Goal: Task Accomplishment & Management: Manage account settings

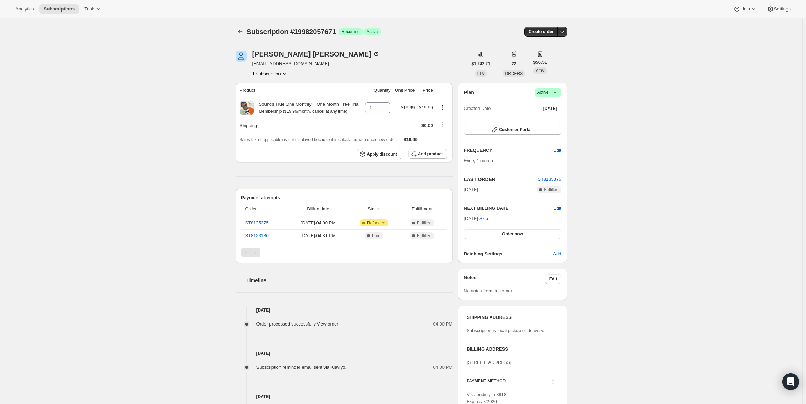
click at [543, 89] on span "Active |" at bounding box center [547, 92] width 21 height 7
click at [543, 117] on span "Cancel subscription" at bounding box center [549, 118] width 39 height 5
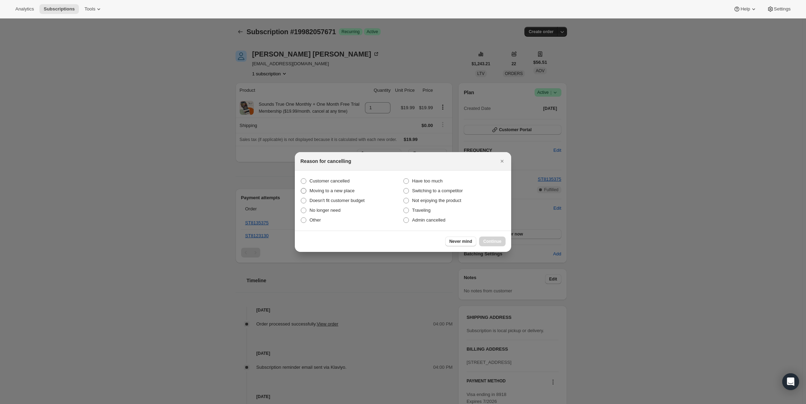
drag, startPoint x: 322, startPoint y: 177, endPoint x: 331, endPoint y: 186, distance: 12.6
click at [322, 177] on label "Customer cancelled" at bounding box center [351, 181] width 103 height 10
click at [301, 178] on input "Customer cancelled" at bounding box center [301, 178] width 0 height 0
radio input "true"
click at [499, 239] on span "Continue" at bounding box center [492, 242] width 18 height 6
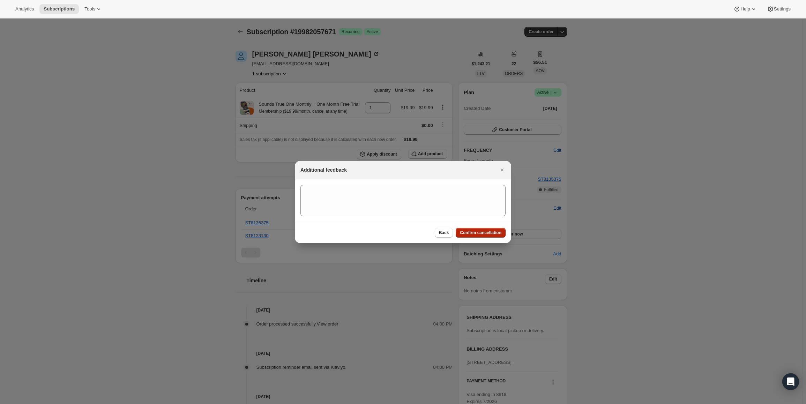
click at [493, 232] on span "Confirm cancellation" at bounding box center [481, 233] width 42 height 6
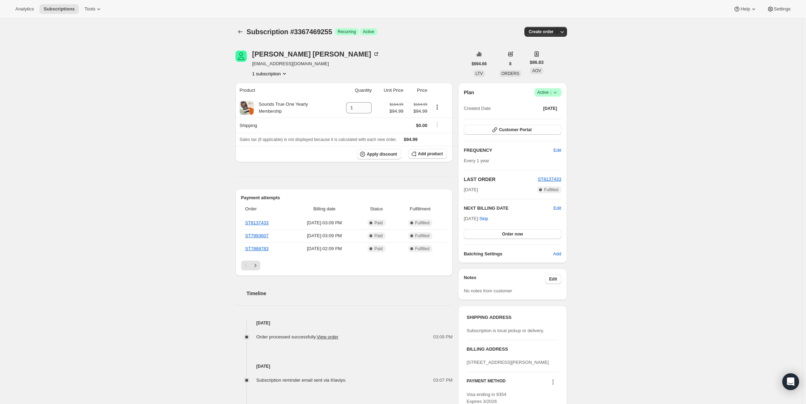
drag, startPoint x: 466, startPoint y: 218, endPoint x: 487, endPoint y: 220, distance: 20.6
click at [487, 220] on span "Oct 3, 2026 · Skip" at bounding box center [476, 218] width 24 height 5
click at [551, 95] on span "Active |" at bounding box center [547, 92] width 21 height 7
click at [544, 104] on span "Pause subscription" at bounding box center [549, 106] width 38 height 5
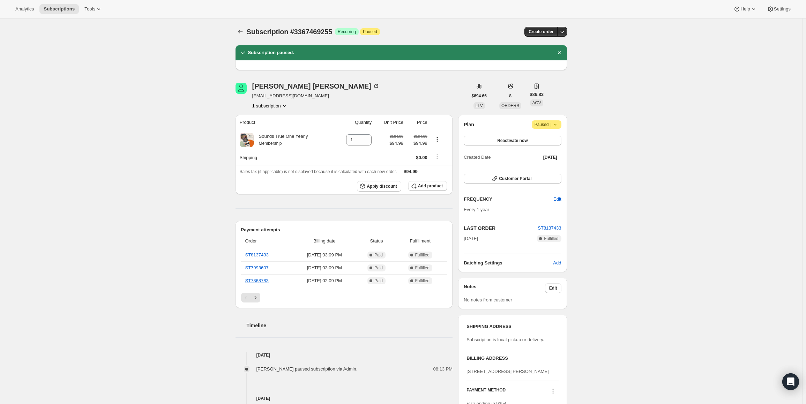
drag, startPoint x: 488, startPoint y: 237, endPoint x: 459, endPoint y: 238, distance: 28.3
click at [459, 238] on div "Bev Burdette threejoseph@gmail.com 1 subscription $694.66 LTV 8 ORDERS $86.83 A…" at bounding box center [398, 320] width 337 height 496
copy span "Oct 3, 2025"
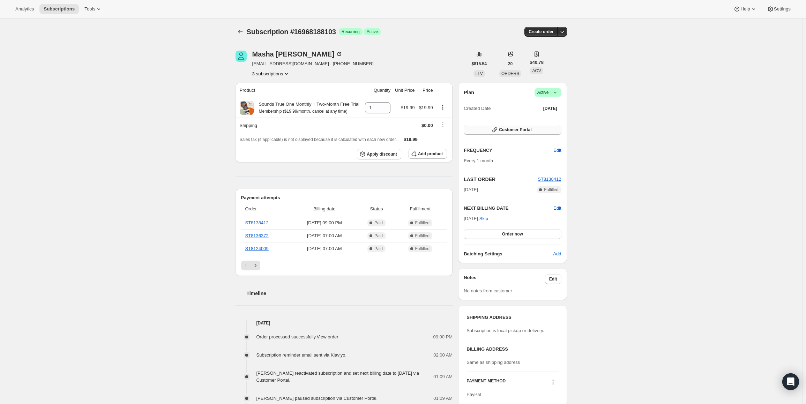
click at [552, 131] on button "Customer Portal" at bounding box center [512, 130] width 97 height 10
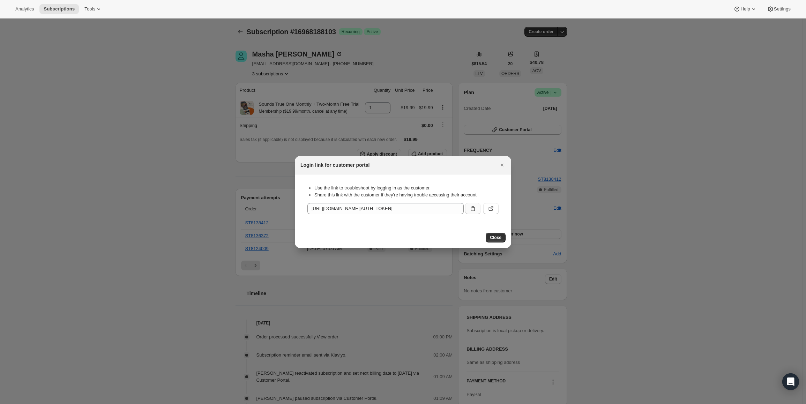
click at [474, 209] on icon ":rbv:" at bounding box center [472, 208] width 7 height 7
click at [502, 165] on icon "Close" at bounding box center [502, 165] width 3 height 3
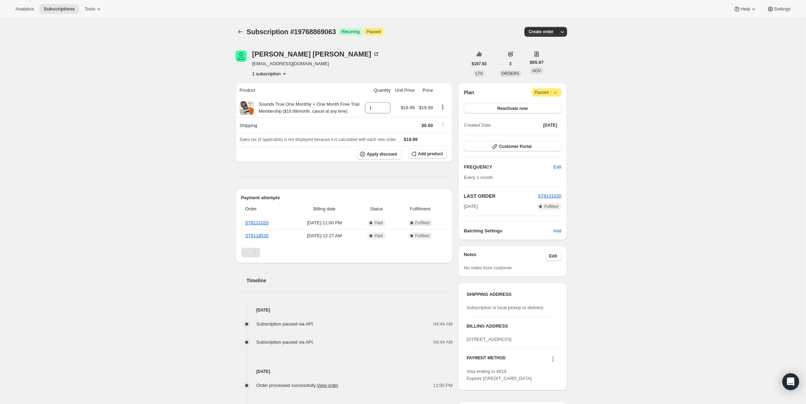
drag, startPoint x: 495, startPoint y: 205, endPoint x: 464, endPoint y: 207, distance: 31.1
click at [464, 207] on div "Plan Attention Paused | Reactivate now Created Date Aug 21, 2025 Customer Porta…" at bounding box center [512, 161] width 109 height 157
copy span "Sep 21, 2025"
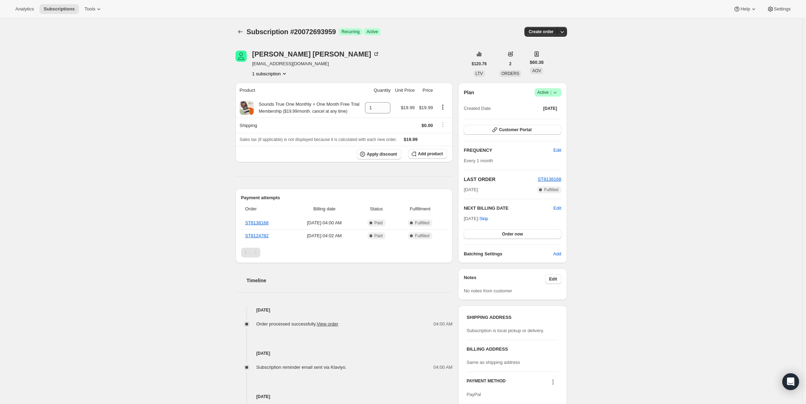
drag, startPoint x: 466, startPoint y: 217, endPoint x: 488, endPoint y: 216, distance: 21.6
click at [488, 216] on span "Nov 5, 2025 · Skip" at bounding box center [476, 218] width 24 height 5
copy span "Nov 5, 202"
click at [556, 92] on icon at bounding box center [555, 92] width 7 height 7
click at [549, 104] on span "Pause subscription" at bounding box center [549, 106] width 38 height 5
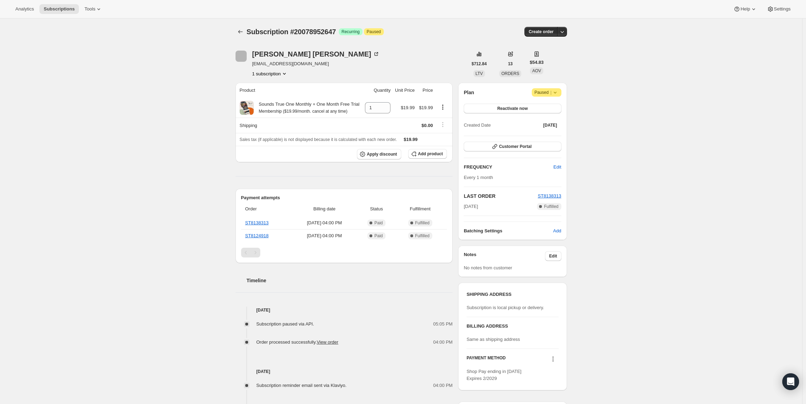
drag, startPoint x: 485, startPoint y: 208, endPoint x: 464, endPoint y: 211, distance: 21.5
click at [464, 211] on div "Plan Attention Paused | Reactivate now Created Date Sep 5, 2025 Customer Portal…" at bounding box center [512, 161] width 109 height 157
copy span "Oct 5, 2025"
click at [543, 96] on span "Attention Paused |" at bounding box center [547, 92] width 30 height 8
click at [536, 105] on span "Cancel subscription" at bounding box center [548, 106] width 39 height 5
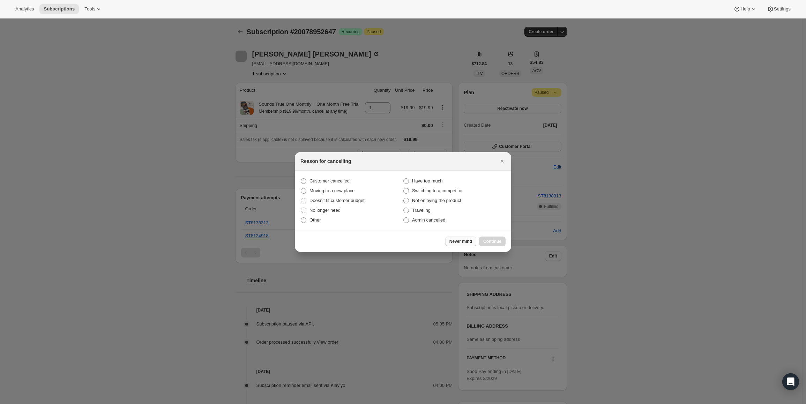
click at [458, 237] on button "Never mind" at bounding box center [460, 242] width 31 height 10
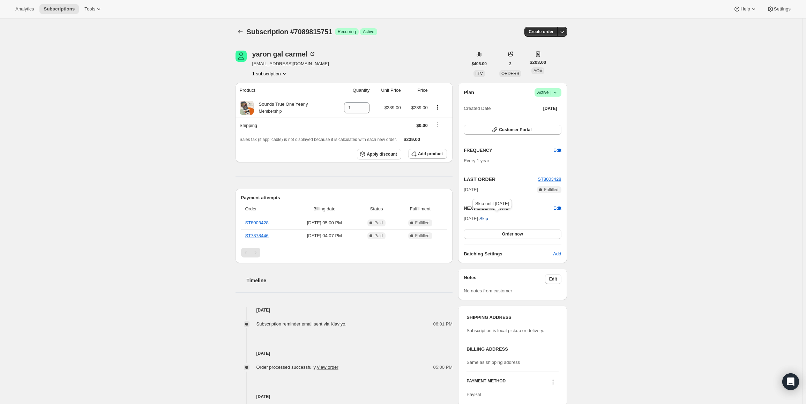
drag, startPoint x: 467, startPoint y: 218, endPoint x: 489, endPoint y: 221, distance: 22.2
click at [488, 221] on span "Nov 4, 2025 · Skip" at bounding box center [476, 218] width 24 height 5
copy span "Nov 4, 2025 ·"
click at [549, 93] on span "Active |" at bounding box center [547, 92] width 21 height 7
click at [542, 109] on span "Pause subscription" at bounding box center [549, 106] width 39 height 7
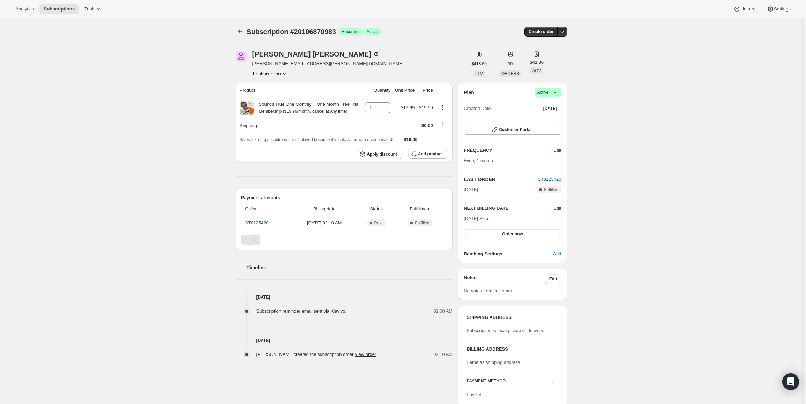
drag, startPoint x: 466, startPoint y: 220, endPoint x: 486, endPoint y: 218, distance: 20.7
click at [486, 218] on span "Oct 7, 2025 · Skip" at bounding box center [476, 218] width 24 height 5
copy span "Oct 7, 202"
click at [544, 91] on span "Active |" at bounding box center [547, 92] width 21 height 7
click at [541, 102] on button "Pause subscription" at bounding box center [550, 106] width 44 height 11
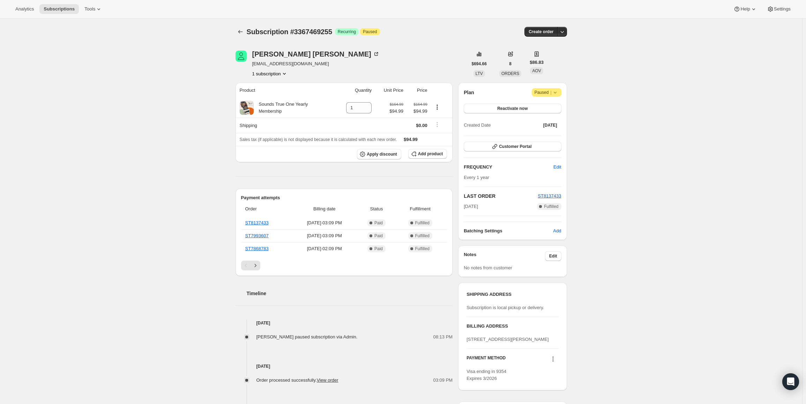
click at [554, 92] on icon at bounding box center [555, 92] width 7 height 7
click at [544, 104] on span "Cancel subscription" at bounding box center [548, 106] width 39 height 5
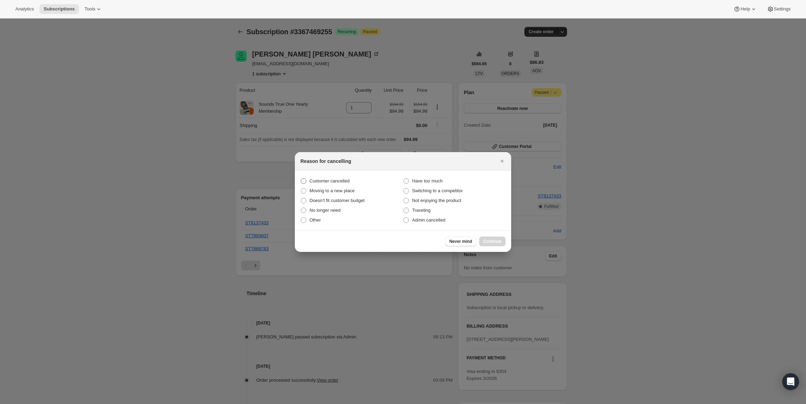
click at [309, 180] on label "Customer cancelled" at bounding box center [351, 181] width 103 height 10
click at [301, 179] on input "Customer cancelled" at bounding box center [301, 178] width 0 height 0
radio input "true"
click at [499, 240] on span "Continue" at bounding box center [492, 242] width 18 height 6
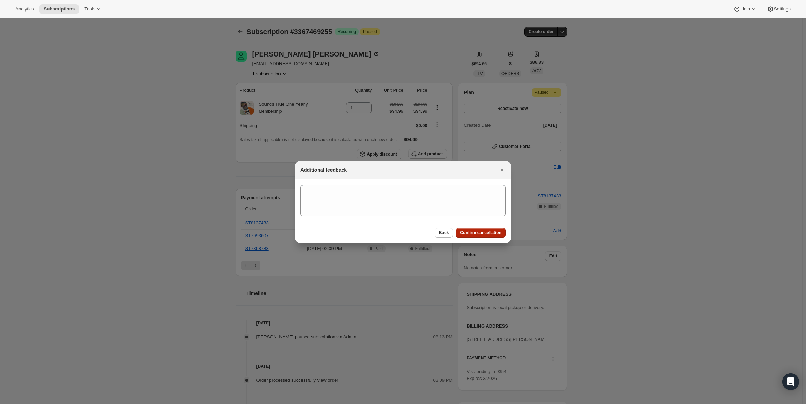
click at [493, 237] on button "Confirm cancellation" at bounding box center [481, 233] width 50 height 10
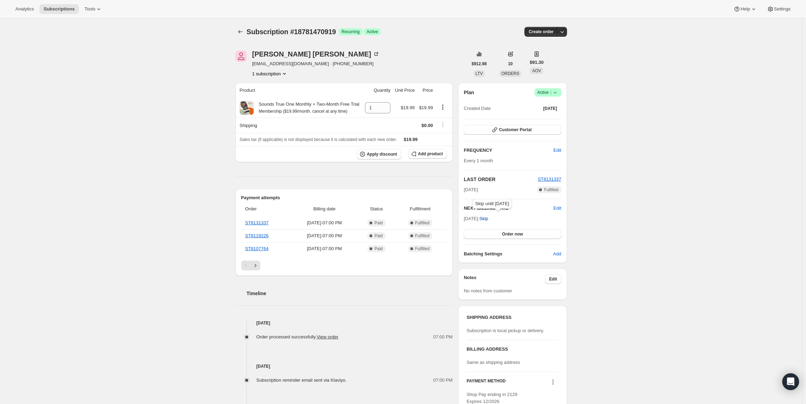
drag, startPoint x: 467, startPoint y: 219, endPoint x: 490, endPoint y: 218, distance: 23.4
click at [488, 218] on span "[DATE] · Skip" at bounding box center [476, 218] width 24 height 5
copy span "[DATE] ·"
click at [545, 95] on span "Active |" at bounding box center [547, 92] width 21 height 7
click at [544, 104] on span "Pause subscription" at bounding box center [549, 106] width 38 height 5
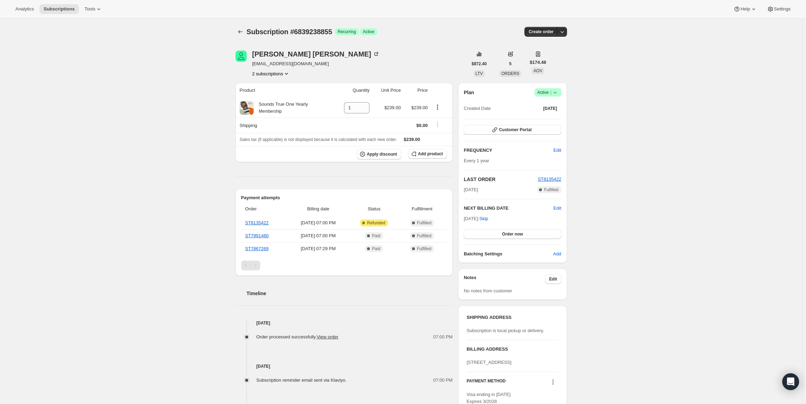
click at [555, 94] on icon at bounding box center [555, 92] width 7 height 7
click at [552, 122] on button "Cancel subscription" at bounding box center [550, 117] width 44 height 11
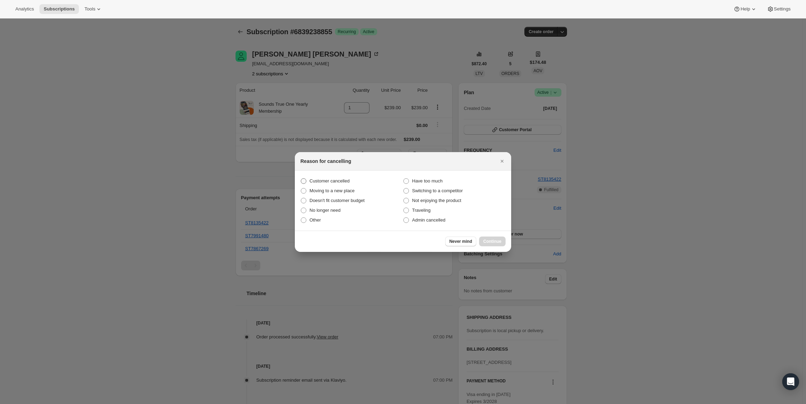
click at [325, 179] on span "Customer cancelled" at bounding box center [330, 180] width 40 height 5
click at [301, 179] on input "Customer cancelled" at bounding box center [301, 178] width 0 height 0
radio input "true"
click at [492, 239] on span "Continue" at bounding box center [492, 242] width 18 height 6
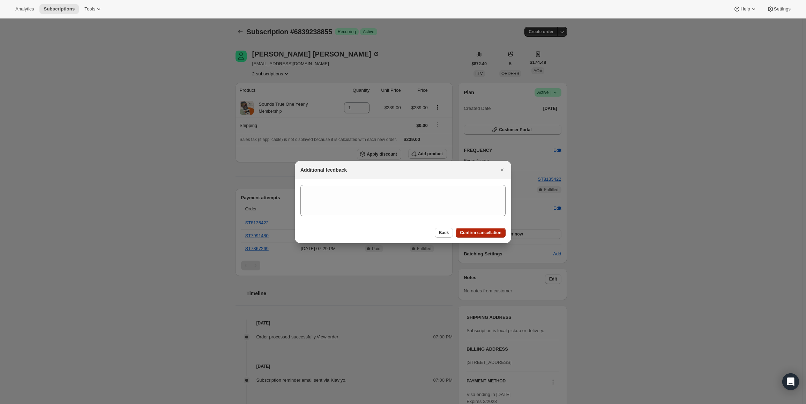
click at [491, 237] on button "Confirm cancellation" at bounding box center [481, 233] width 50 height 10
